Goal: Navigation & Orientation: Go to known website

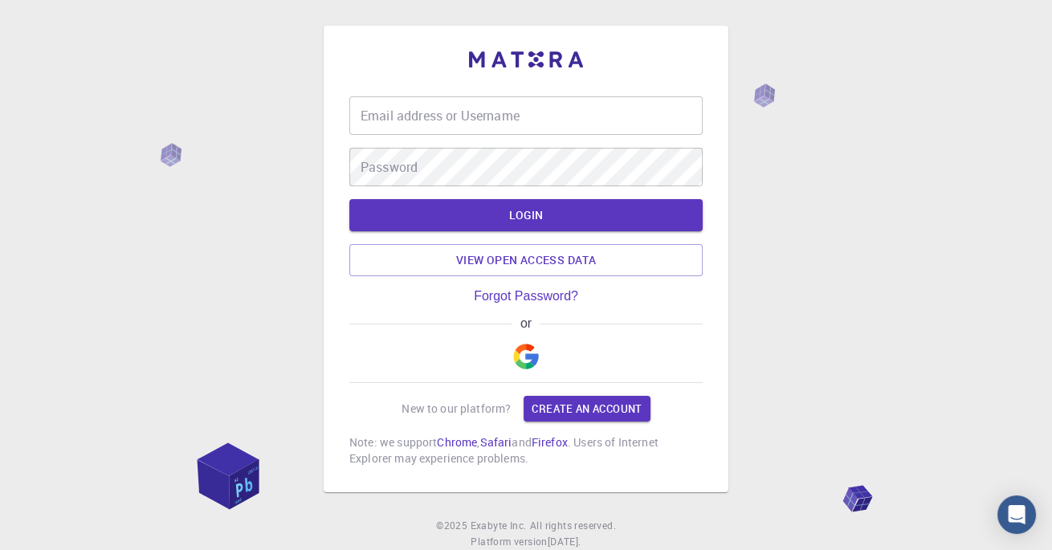
click at [523, 366] on img "button" at bounding box center [526, 357] width 26 height 26
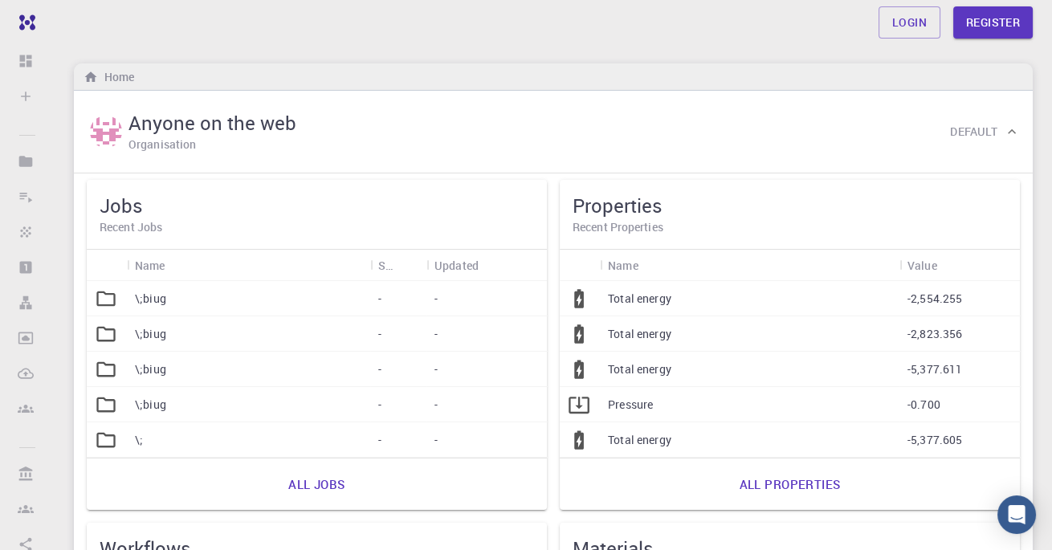
click at [27, 98] on li "Create Sign In (Sign Up) to Access New Job New Material Create Material Upload …" at bounding box center [27, 96] width 55 height 32
click at [30, 104] on li "Create Sign In (Sign Up) to Access New Job New Material Create Material Upload …" at bounding box center [27, 96] width 55 height 32
click at [34, 91] on li "Create Sign In (Sign Up) to Access New Job New Material Create Material Upload …" at bounding box center [27, 96] width 55 height 32
click at [29, 58] on li "Dashboard Sign In (Sign Up) to Access" at bounding box center [27, 61] width 55 height 32
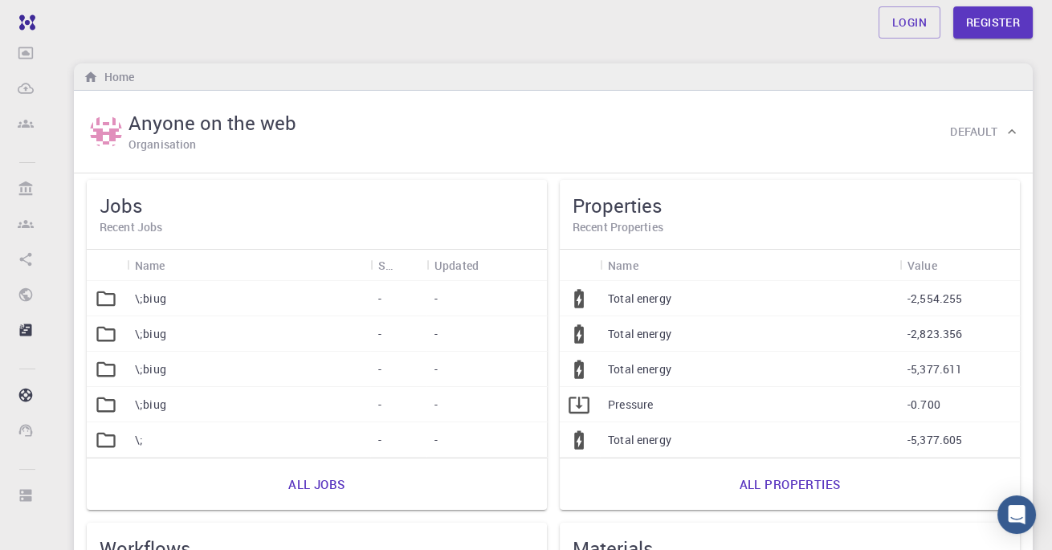
click at [29, 328] on icon at bounding box center [26, 330] width 12 height 12
click at [29, 393] on icon at bounding box center [26, 396] width 14 height 14
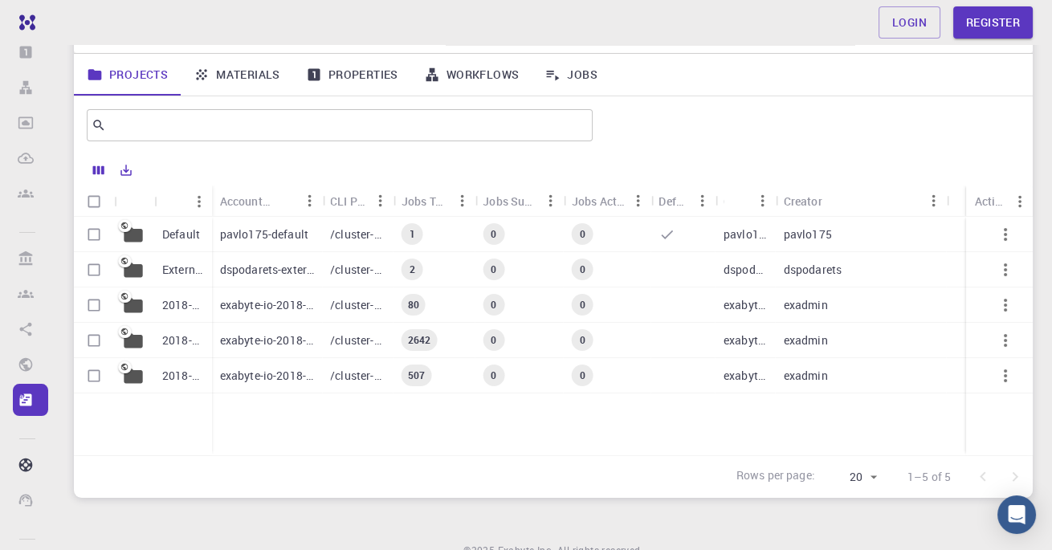
scroll to position [253, 0]
click at [29, 429] on icon at bounding box center [26, 427] width 16 height 16
click at [32, 100] on li "Create Sign In (Sign Up) to Access New Job New Material Create Material Upload …" at bounding box center [27, 96] width 55 height 32
click at [910, 24] on link "Login" at bounding box center [909, 22] width 62 height 32
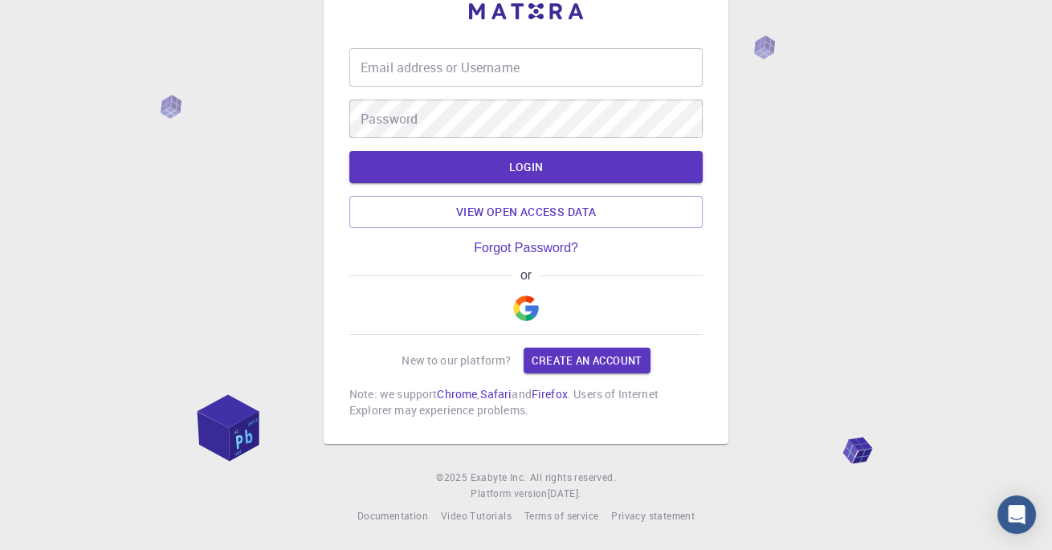
scroll to position [77, 0]
click at [523, 305] on img "button" at bounding box center [526, 308] width 26 height 26
